Goal: Navigation & Orientation: Find specific page/section

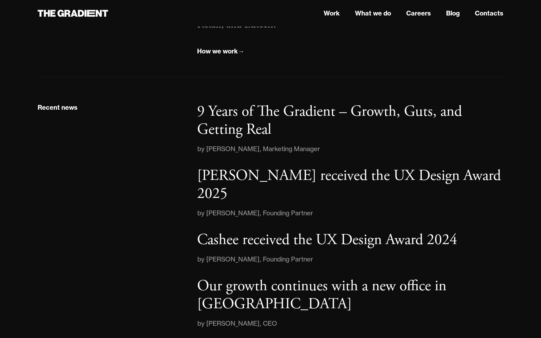
scroll to position [875, 0]
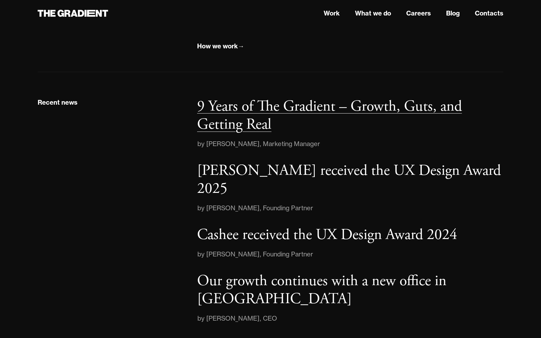
click at [324, 115] on p "9 Years of The Gradient – Growth, Guts, and Getting Real" at bounding box center [329, 116] width 265 height 38
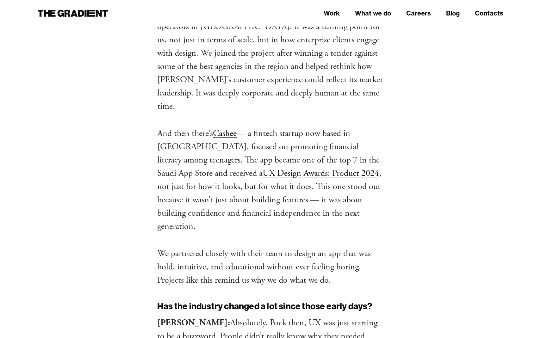
scroll to position [2386, 0]
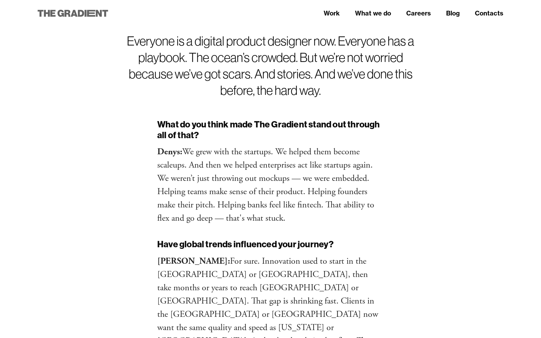
click at [93, 13] on icon at bounding box center [91, 13] width 8 height 7
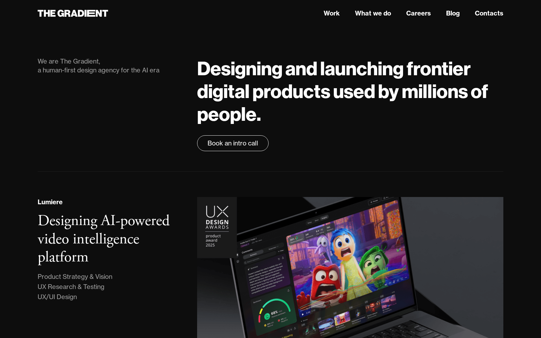
click at [335, 135] on div "Designing and launching frontier digital products used by millions of people. B…" at bounding box center [350, 104] width 319 height 94
click at [371, 18] on link "What we do" at bounding box center [373, 13] width 36 height 9
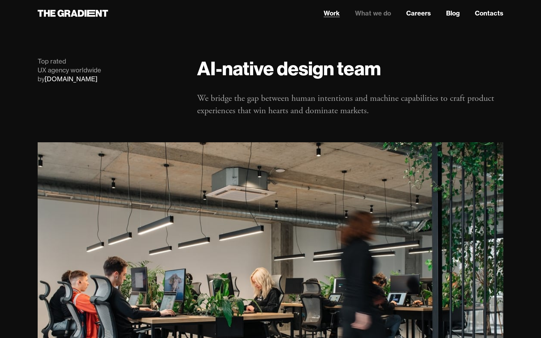
click at [330, 15] on link "Work" at bounding box center [332, 13] width 16 height 9
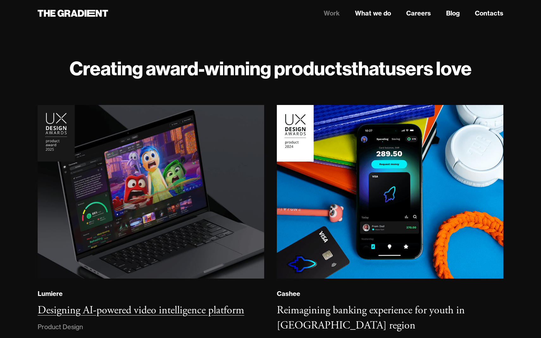
click at [177, 169] on img at bounding box center [150, 192] width 227 height 174
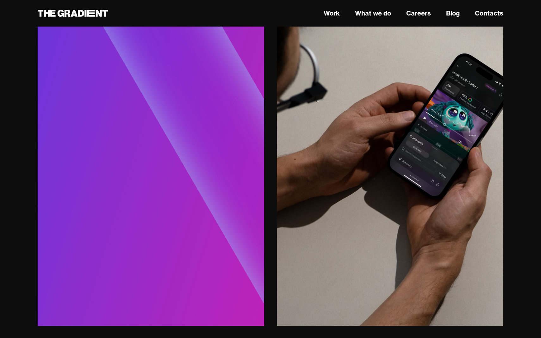
scroll to position [3283, 0]
